Goal: Navigation & Orientation: Find specific page/section

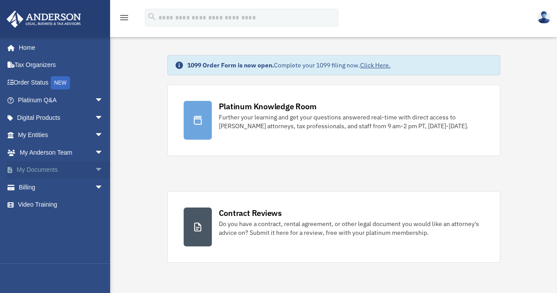
click at [58, 168] on link "My Documents arrow_drop_down" at bounding box center [61, 170] width 111 height 18
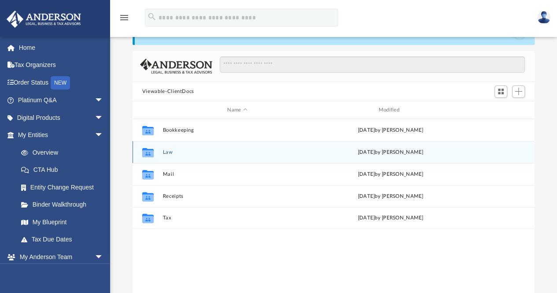
scroll to position [44, 0]
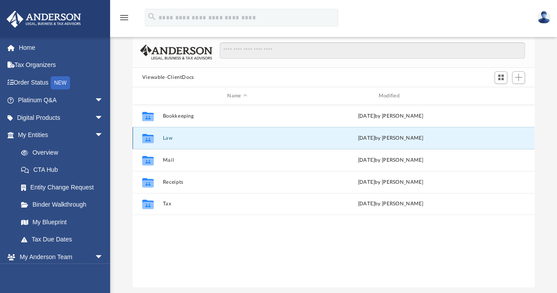
click at [167, 136] on button "Law" at bounding box center [237, 138] width 149 height 6
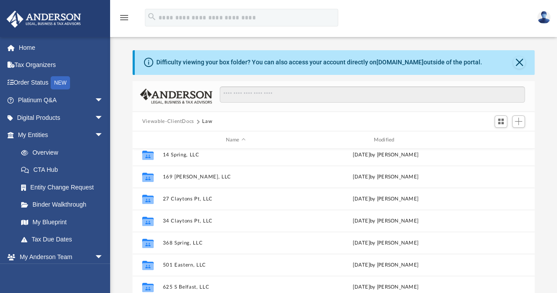
scroll to position [0, 0]
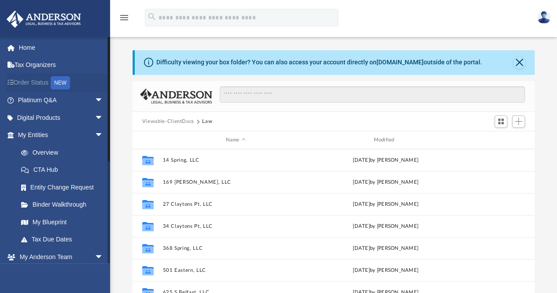
click at [32, 82] on link "Order Status NEW" at bounding box center [61, 83] width 111 height 18
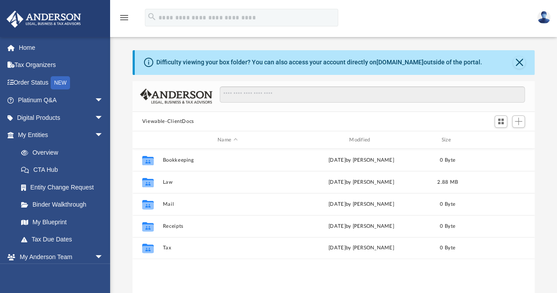
scroll to position [193, 396]
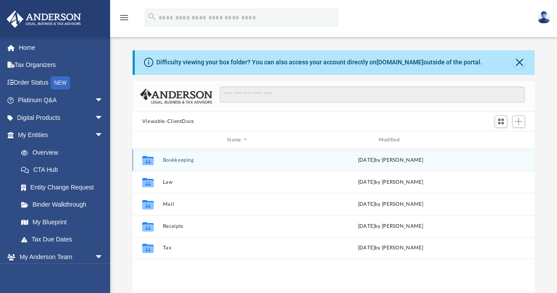
click at [179, 160] on button "Bookkeeping" at bounding box center [237, 160] width 149 height 6
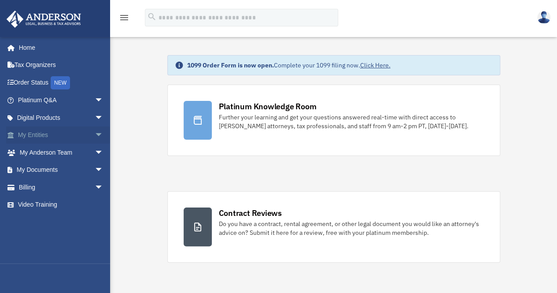
click at [95, 133] on span "arrow_drop_down" at bounding box center [104, 135] width 18 height 18
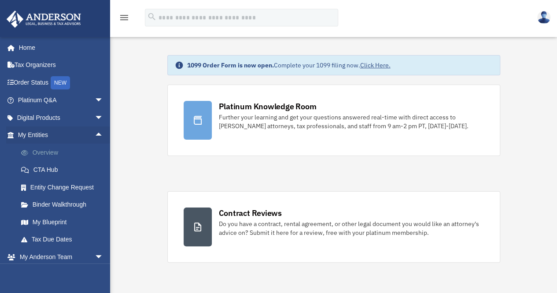
click at [55, 152] on link "Overview" at bounding box center [64, 153] width 104 height 18
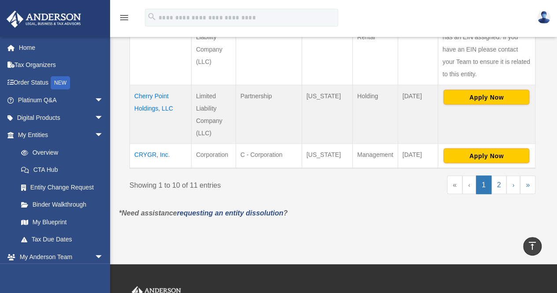
scroll to position [749, 0]
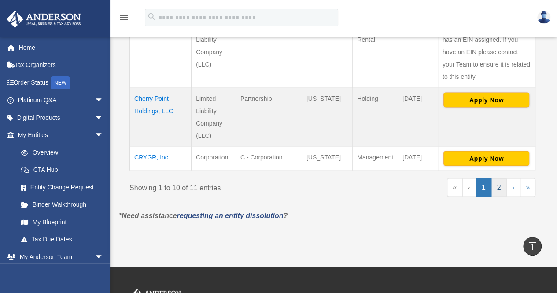
click at [501, 185] on link "2" at bounding box center [499, 187] width 15 height 18
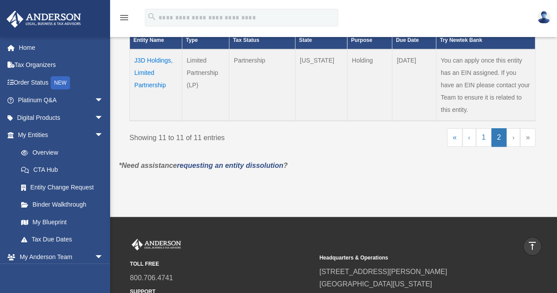
scroll to position [307, 0]
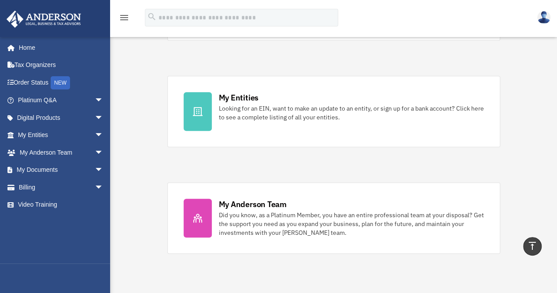
scroll to position [220, 0]
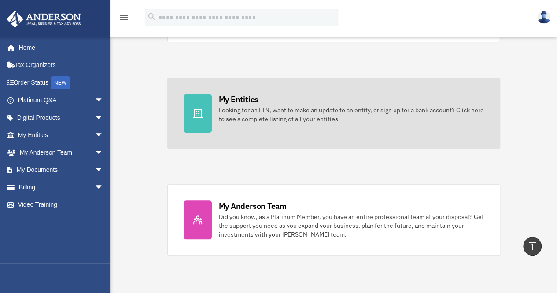
click at [237, 104] on div "My Entities" at bounding box center [239, 99] width 40 height 11
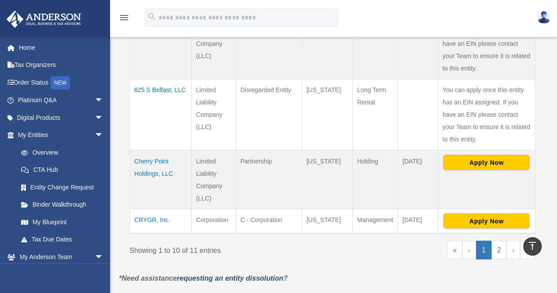
scroll to position [749, 0]
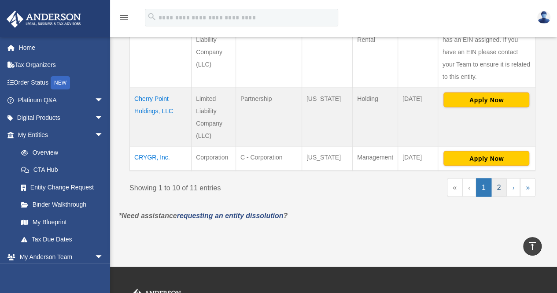
click at [501, 183] on link "2" at bounding box center [499, 187] width 15 height 18
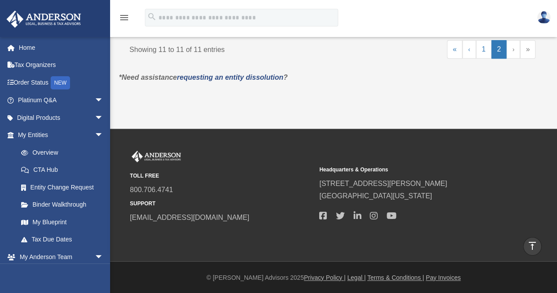
scroll to position [175, 0]
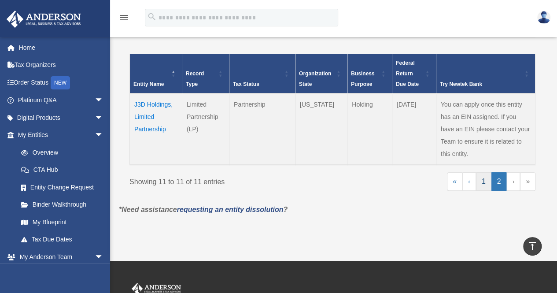
click at [485, 180] on link "1" at bounding box center [483, 181] width 15 height 18
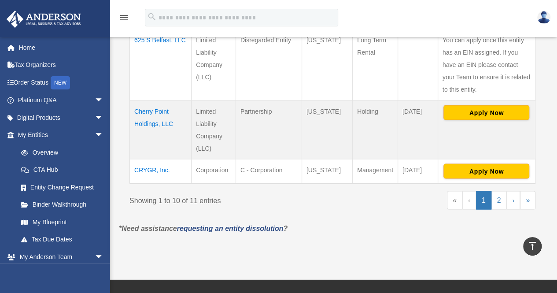
scroll to position [787, 0]
